Goal: Obtain resource: Download file/media

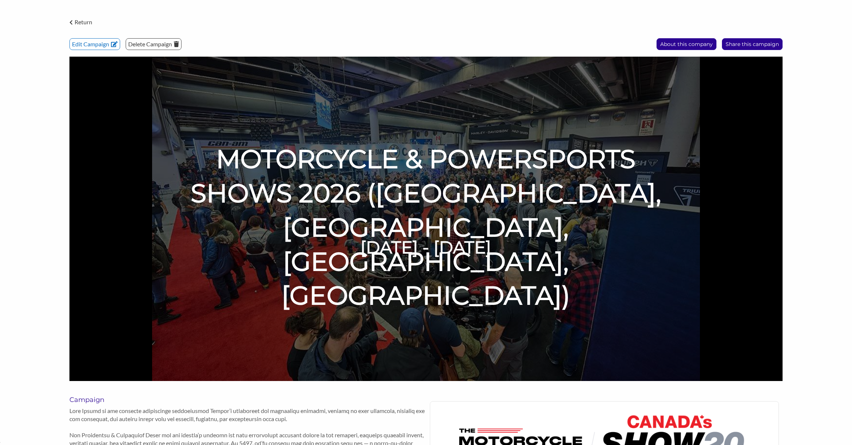
scroll to position [37, 0]
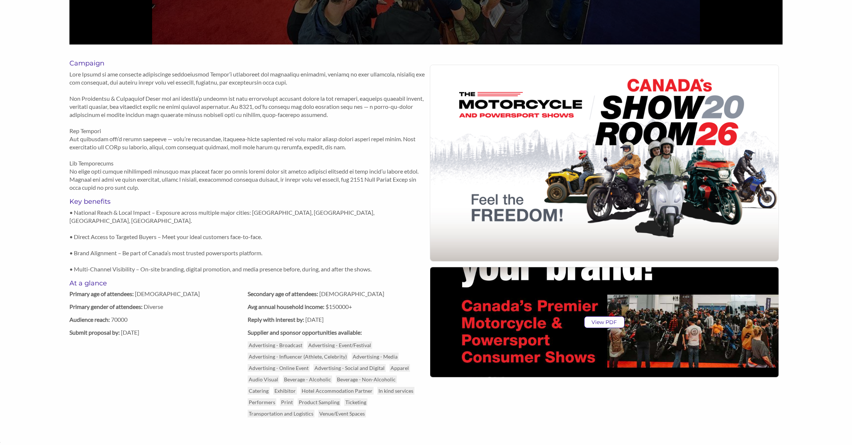
scroll to position [372, 0]
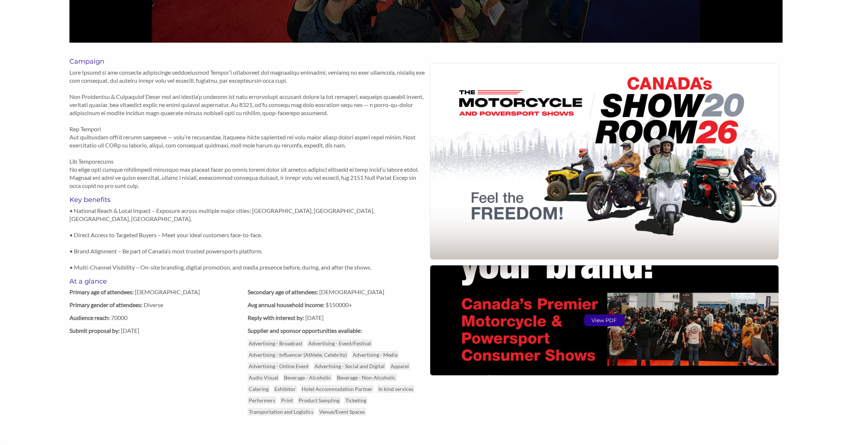
click at [601, 318] on p "View PDF" at bounding box center [605, 320] width 40 height 11
